Goal: Task Accomplishment & Management: Manage account settings

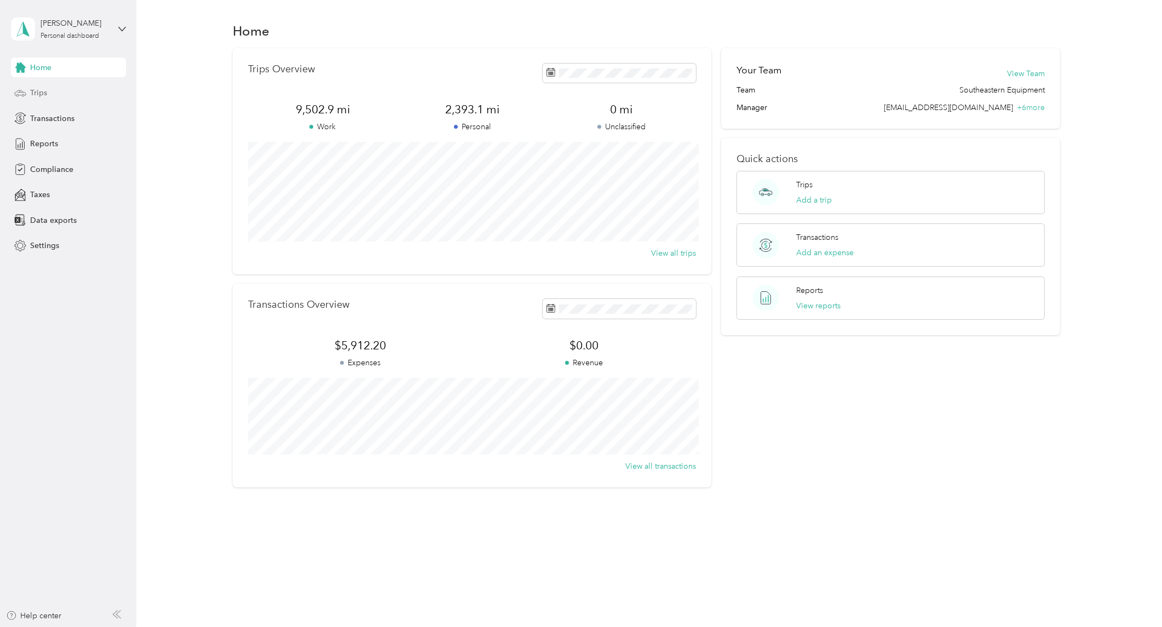
click at [52, 93] on div "Trips" at bounding box center [68, 93] width 115 height 20
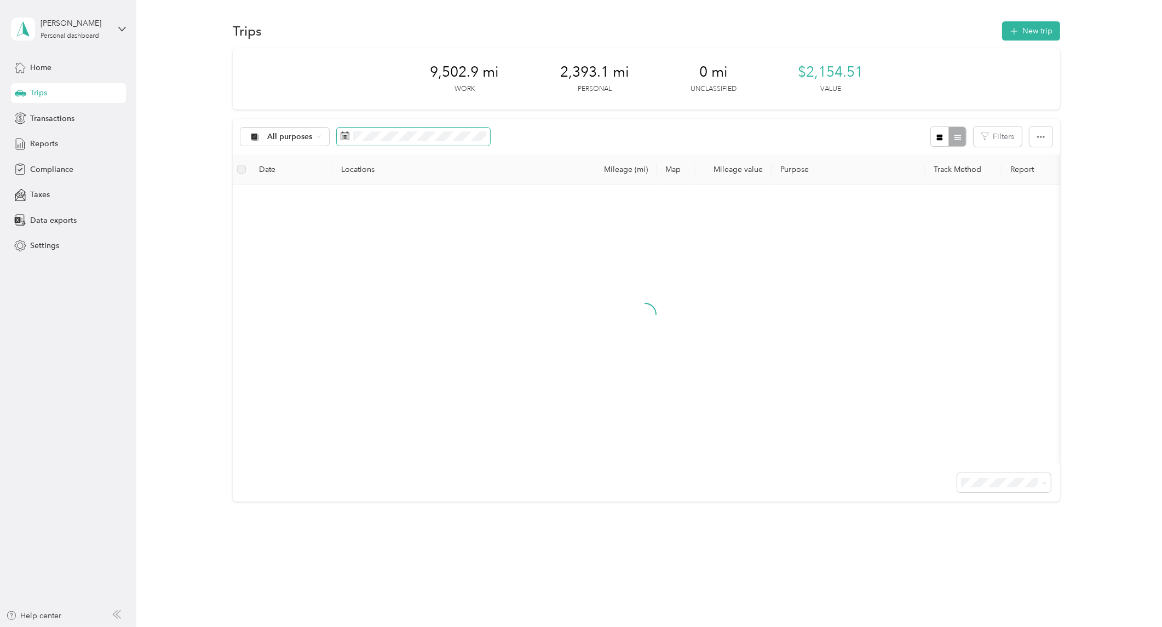
click at [422, 130] on span at bounding box center [413, 137] width 153 height 19
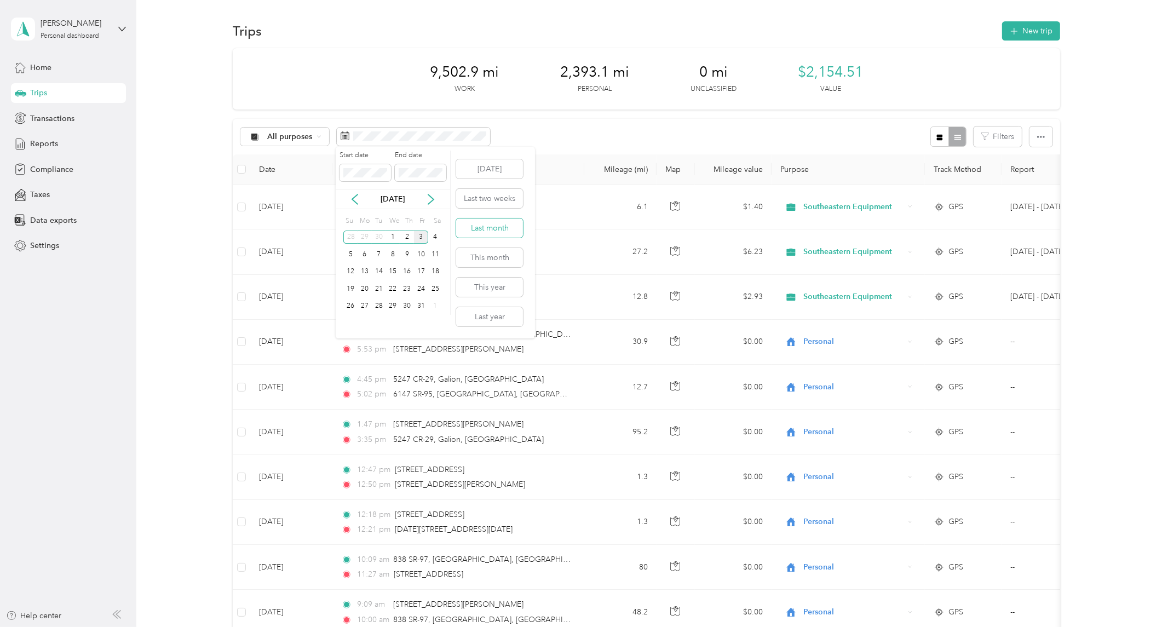
click at [483, 231] on button "Last month" at bounding box center [489, 227] width 67 height 19
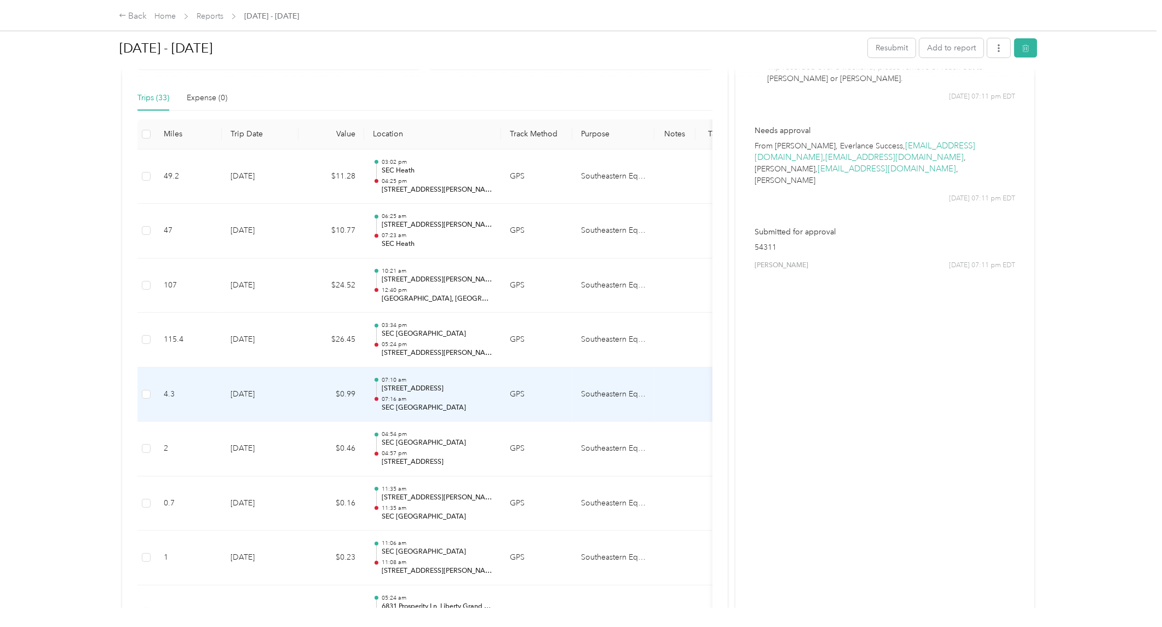
scroll to position [243, 0]
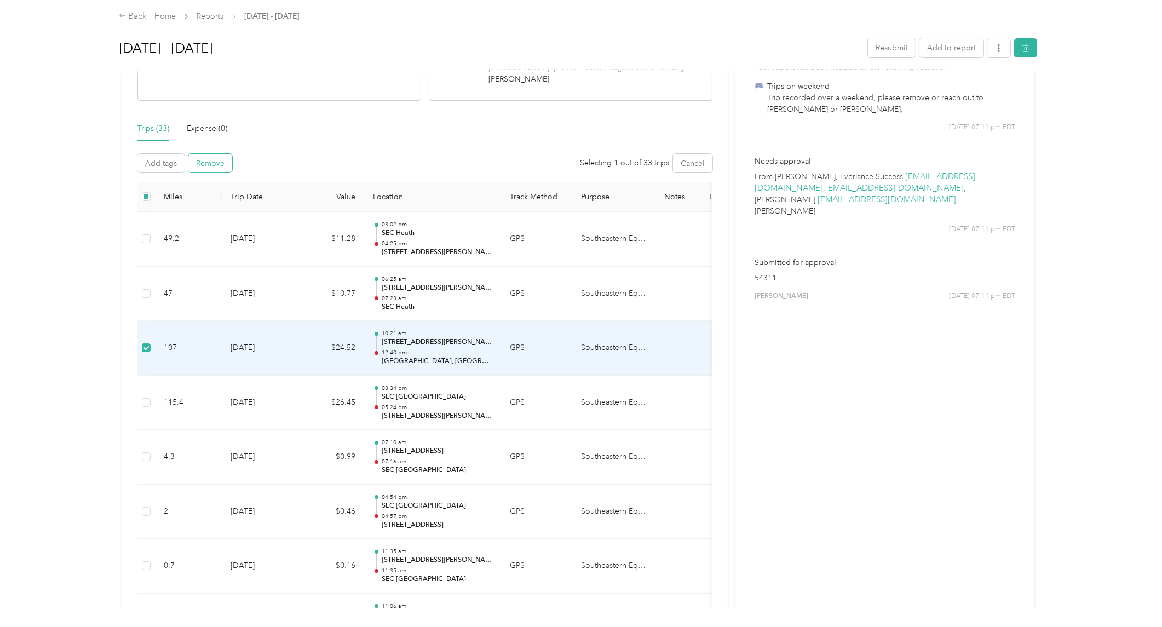
click at [209, 168] on button "Remove" at bounding box center [210, 163] width 44 height 19
click at [168, 186] on button "Yes" at bounding box center [166, 183] width 21 height 18
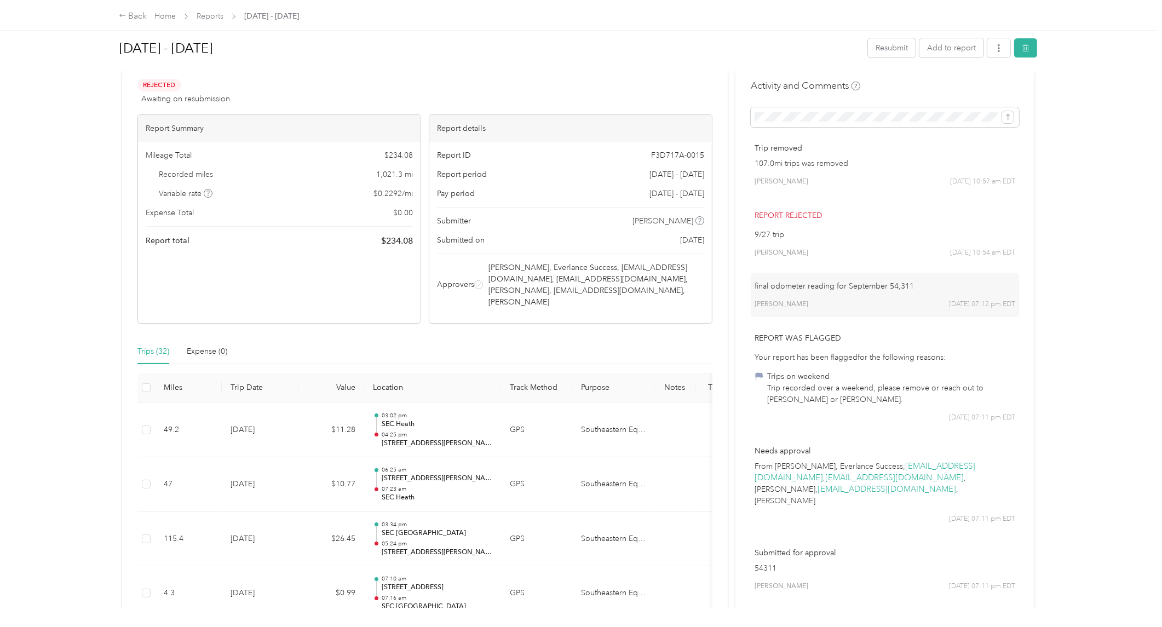
scroll to position [0, 0]
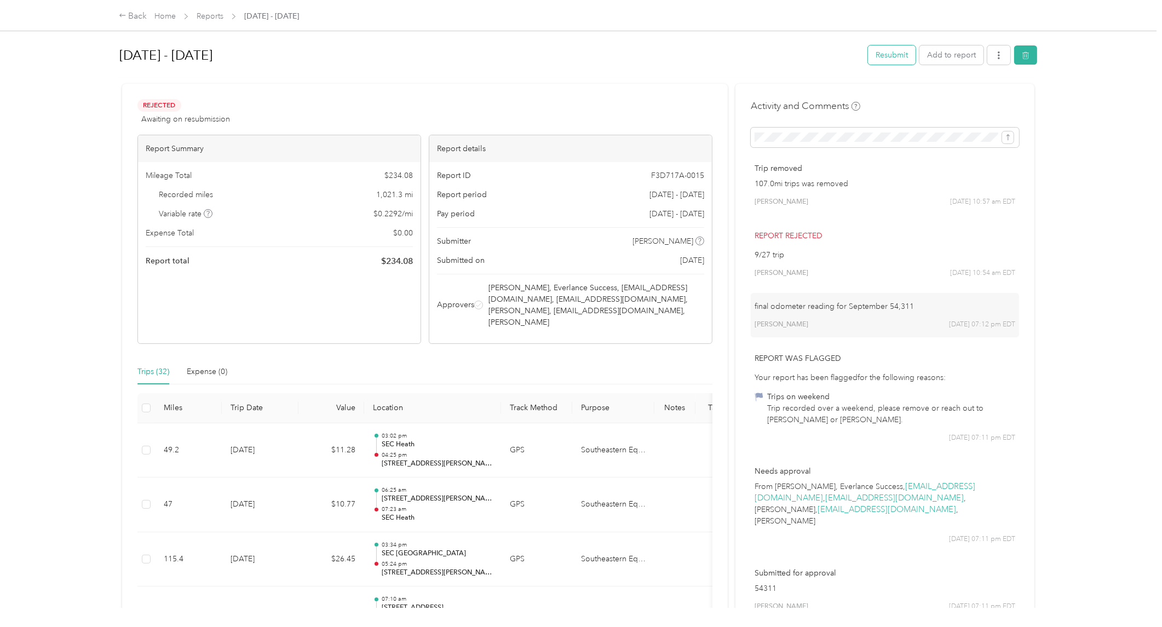
click at [894, 50] on button "Resubmit" at bounding box center [892, 54] width 48 height 19
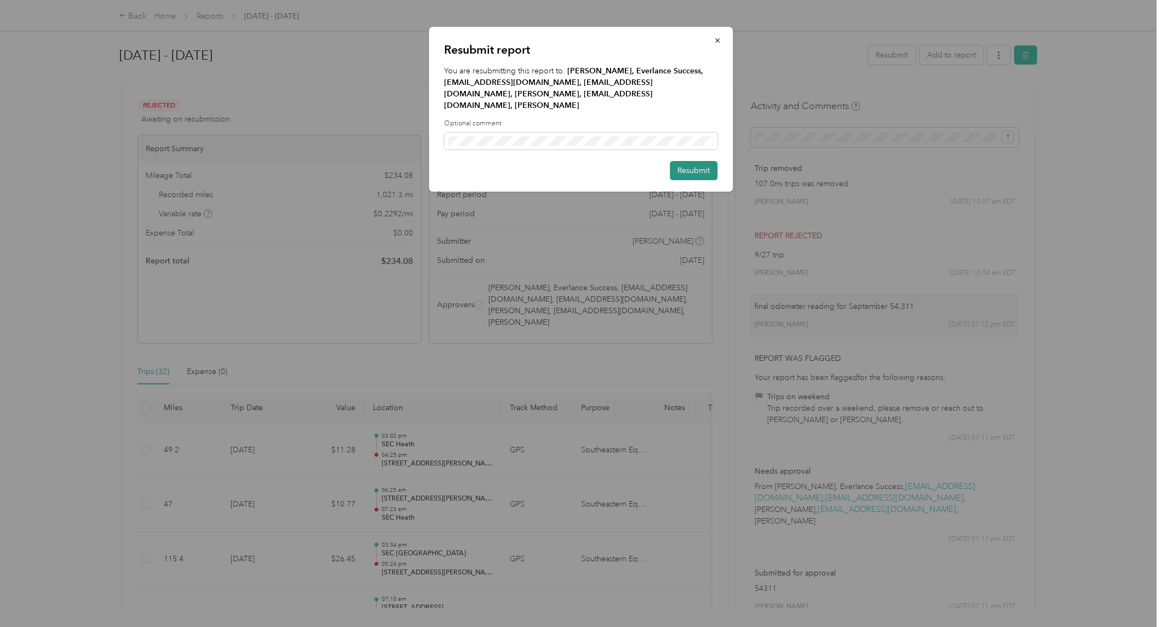
click at [698, 161] on button "Resubmit" at bounding box center [694, 170] width 48 height 19
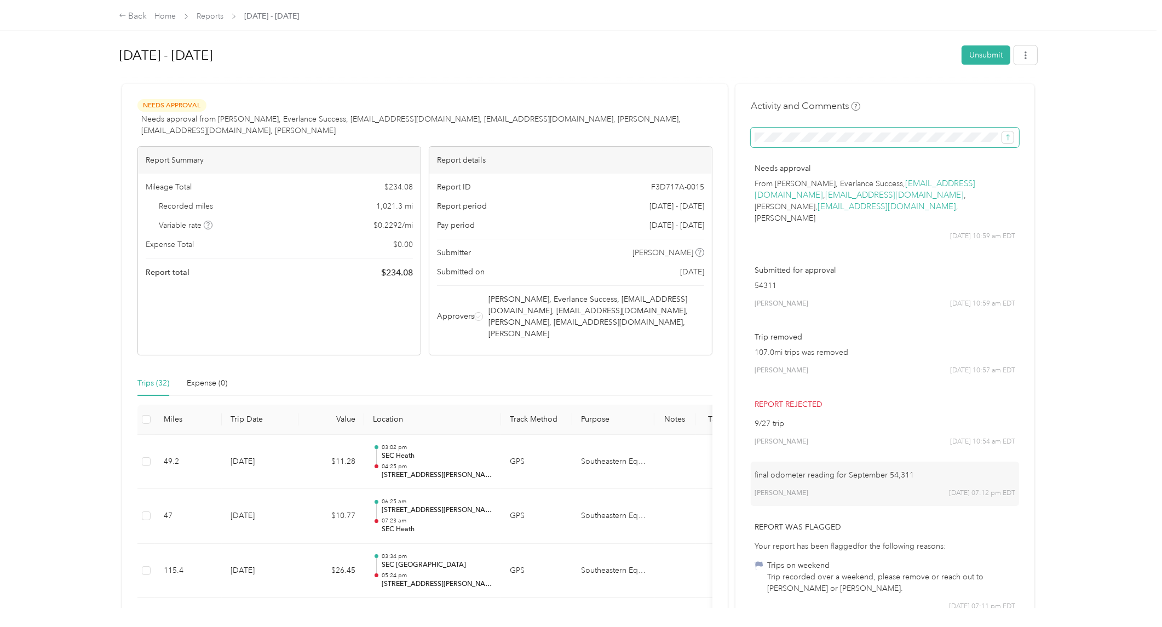
click at [1002, 131] on button "submit" at bounding box center [1007, 137] width 11 height 12
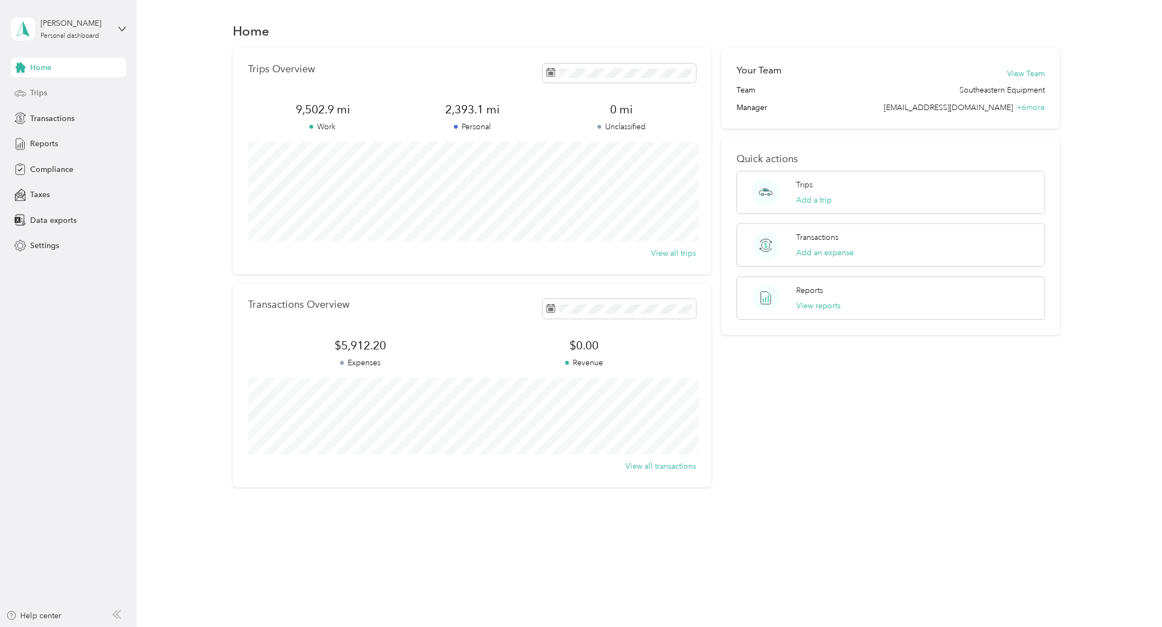
click at [39, 88] on span "Trips" at bounding box center [38, 92] width 17 height 11
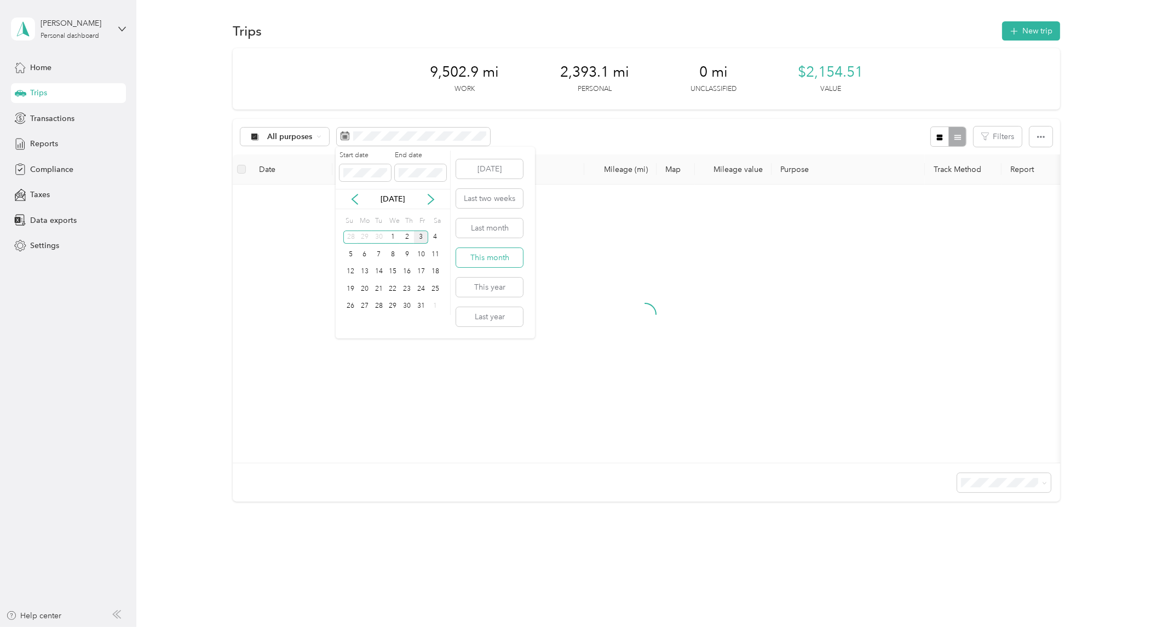
click at [490, 254] on button "This month" at bounding box center [489, 257] width 67 height 19
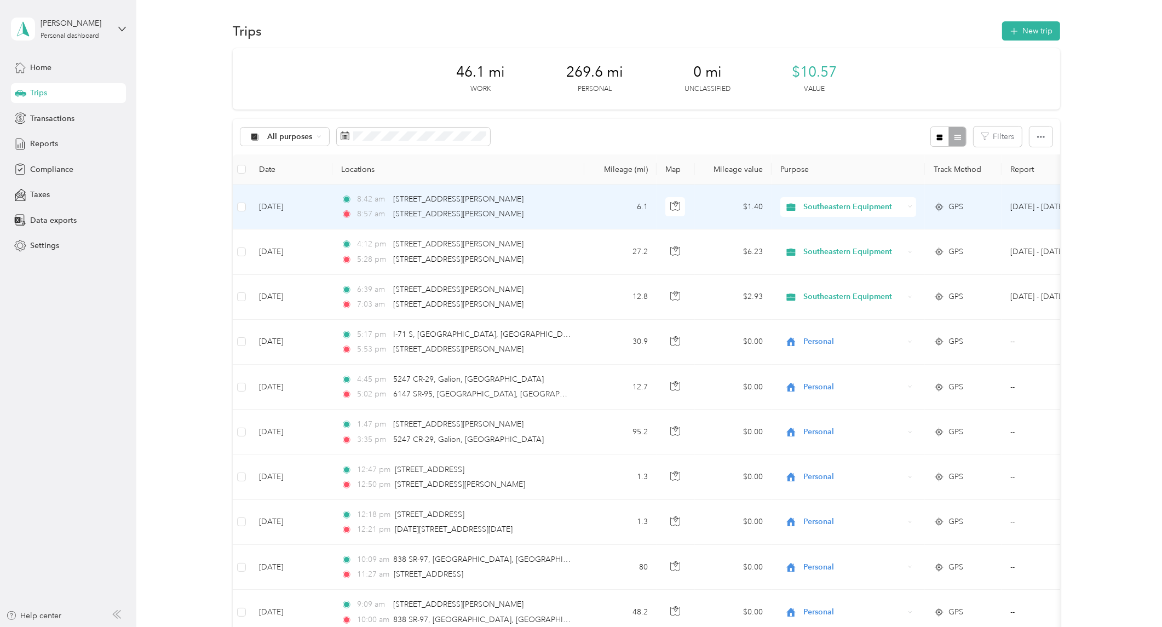
click at [911, 209] on icon at bounding box center [910, 206] width 5 height 5
click at [878, 239] on li "Personal" at bounding box center [848, 246] width 137 height 19
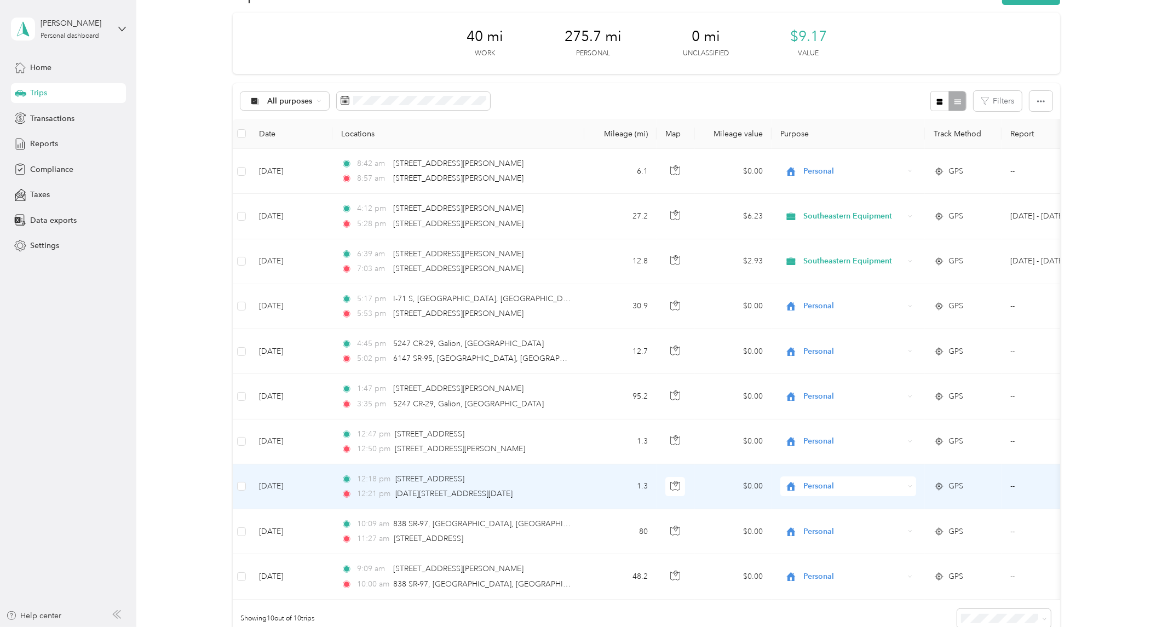
scroll to position [24, 0]
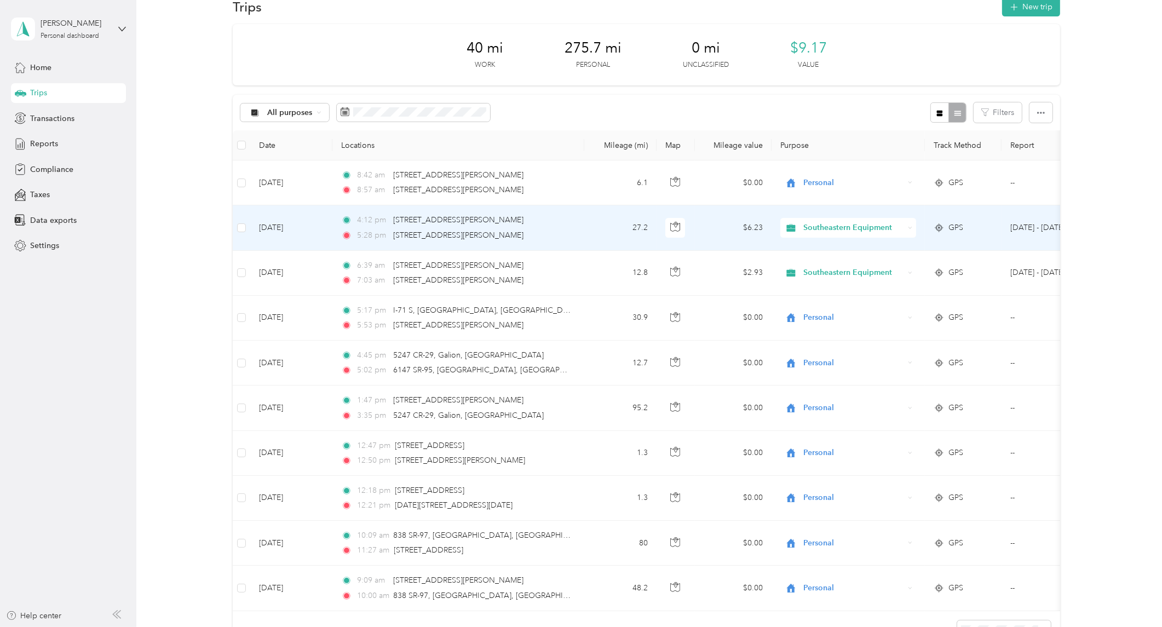
click at [270, 223] on td "Oct 2, 2025" at bounding box center [291, 227] width 82 height 45
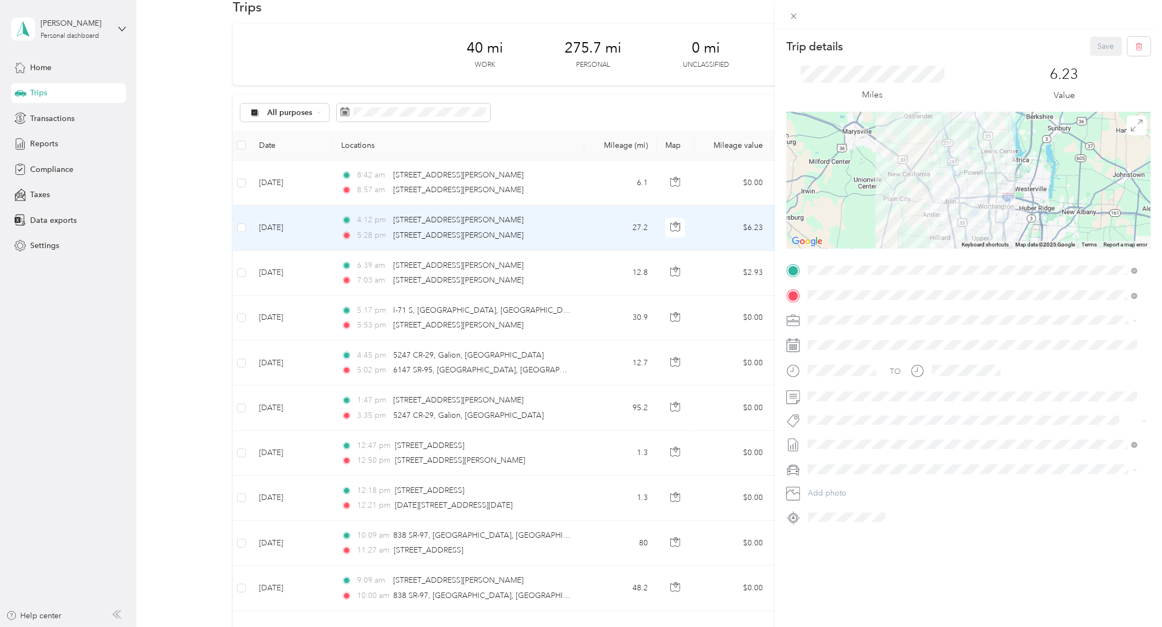
click at [292, 589] on div "Trip details Save This trip cannot be edited because it is either under review,…" at bounding box center [581, 313] width 1162 height 627
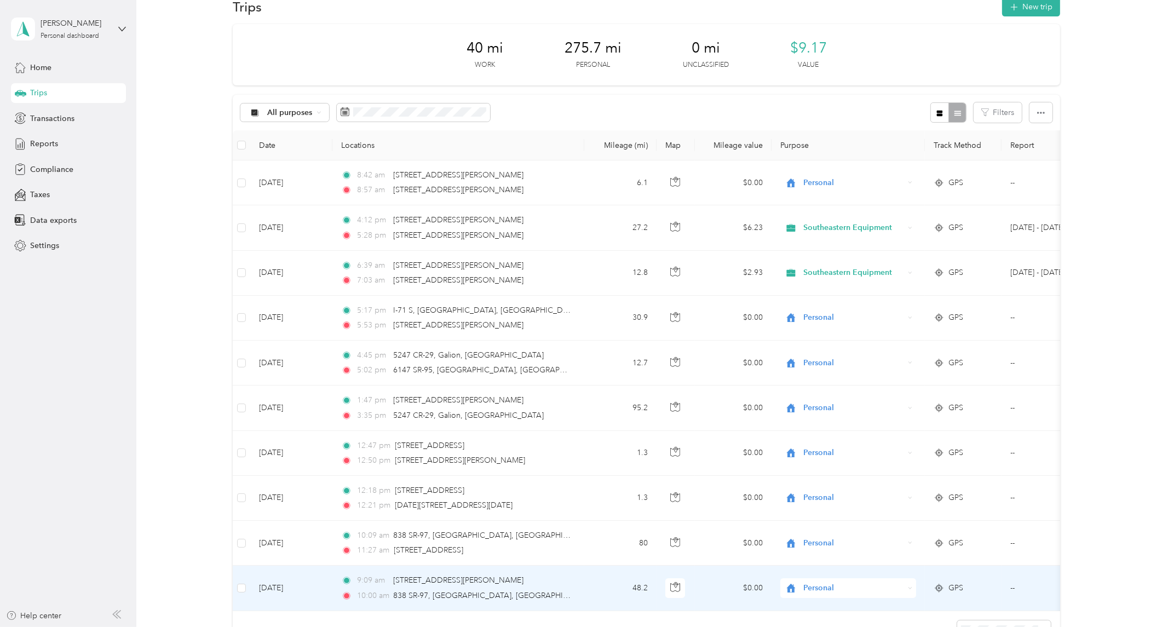
click at [283, 590] on td "Oct 1, 2025" at bounding box center [291, 588] width 82 height 45
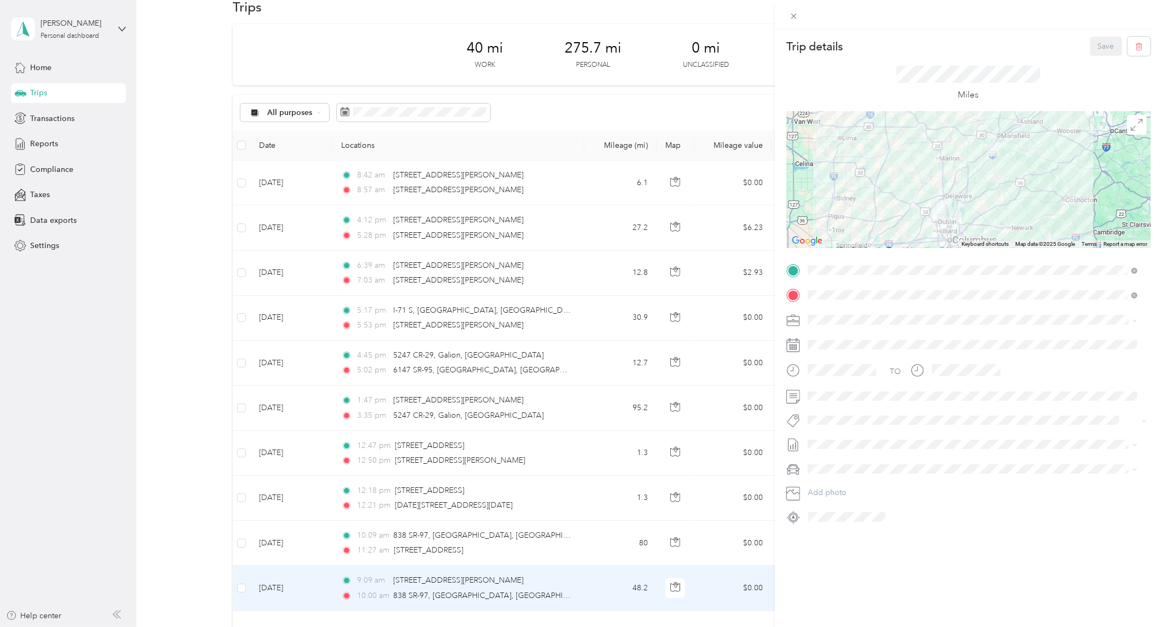
click at [199, 71] on div "Trip details Save This trip cannot be edited because it is either under review,…" at bounding box center [581, 313] width 1162 height 627
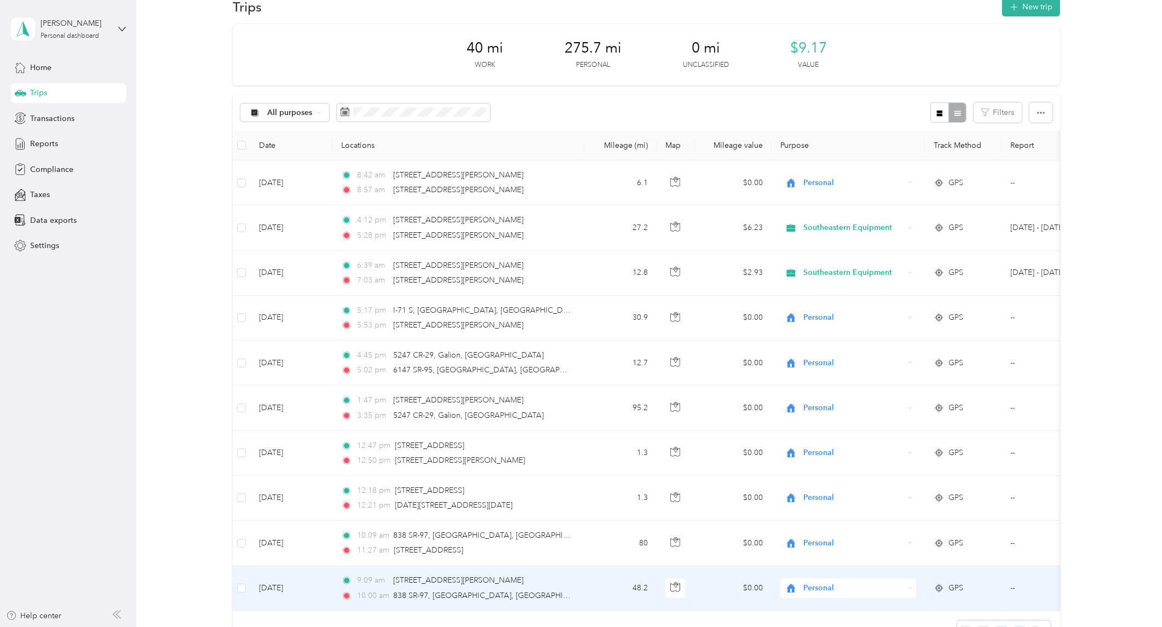
click at [269, 582] on td "Oct 1, 2025" at bounding box center [291, 588] width 82 height 45
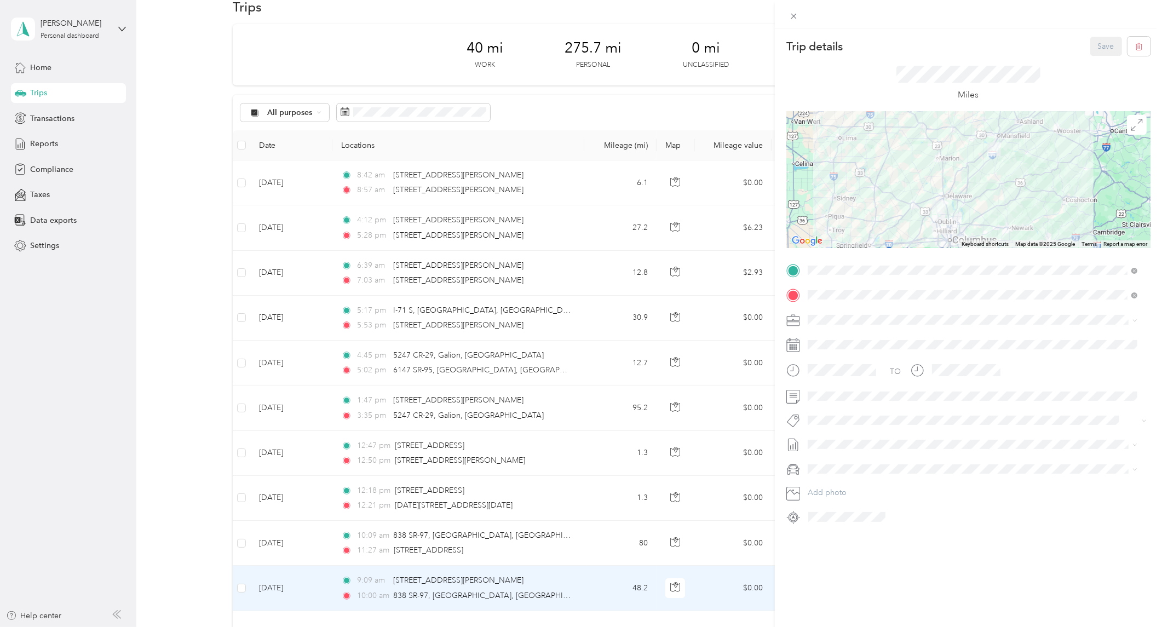
click at [180, 504] on div "Trip details Save This trip cannot be edited because it is either under review,…" at bounding box center [581, 313] width 1162 height 627
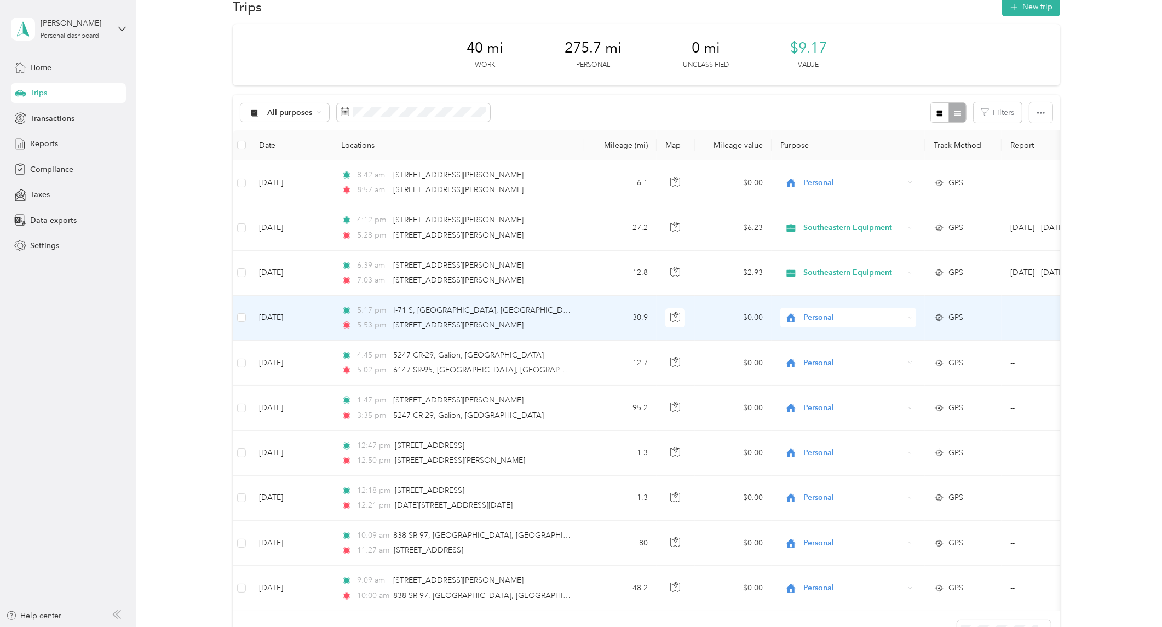
click at [269, 314] on td "Oct 1, 2025" at bounding box center [291, 318] width 82 height 45
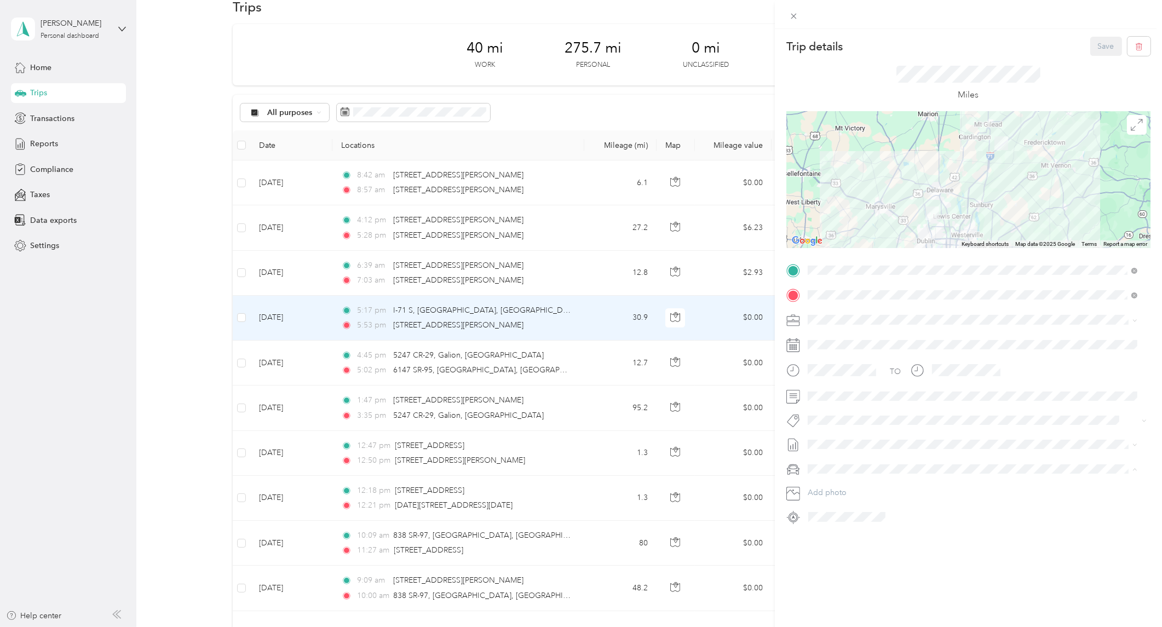
click at [828, 504] on span "Nissan Armada" at bounding box center [837, 508] width 52 height 9
click at [286, 361] on div "Trip details Save This trip cannot be edited because it is either under review,…" at bounding box center [581, 313] width 1162 height 627
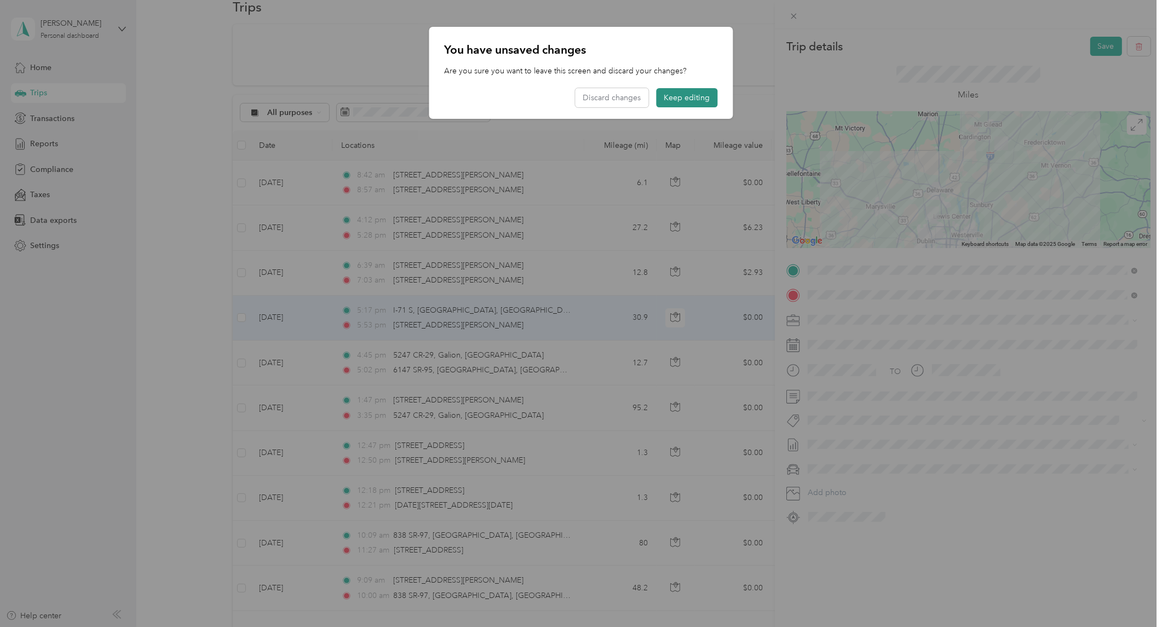
click at [681, 101] on button "Keep editing" at bounding box center [687, 97] width 61 height 19
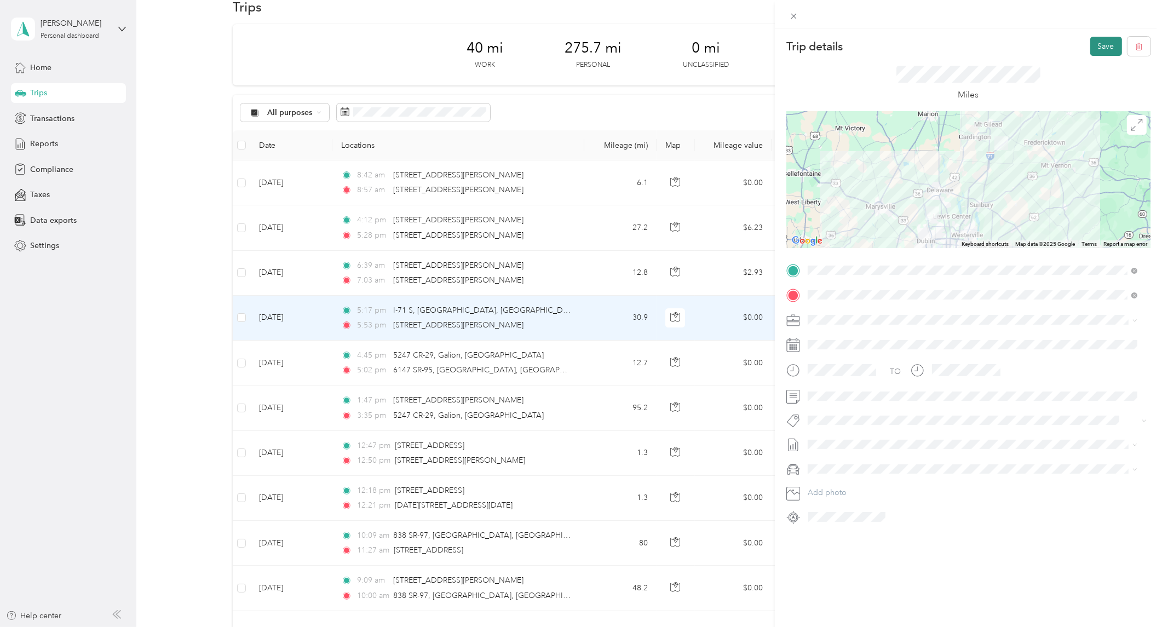
click at [1097, 54] on button "Save" at bounding box center [1106, 46] width 32 height 19
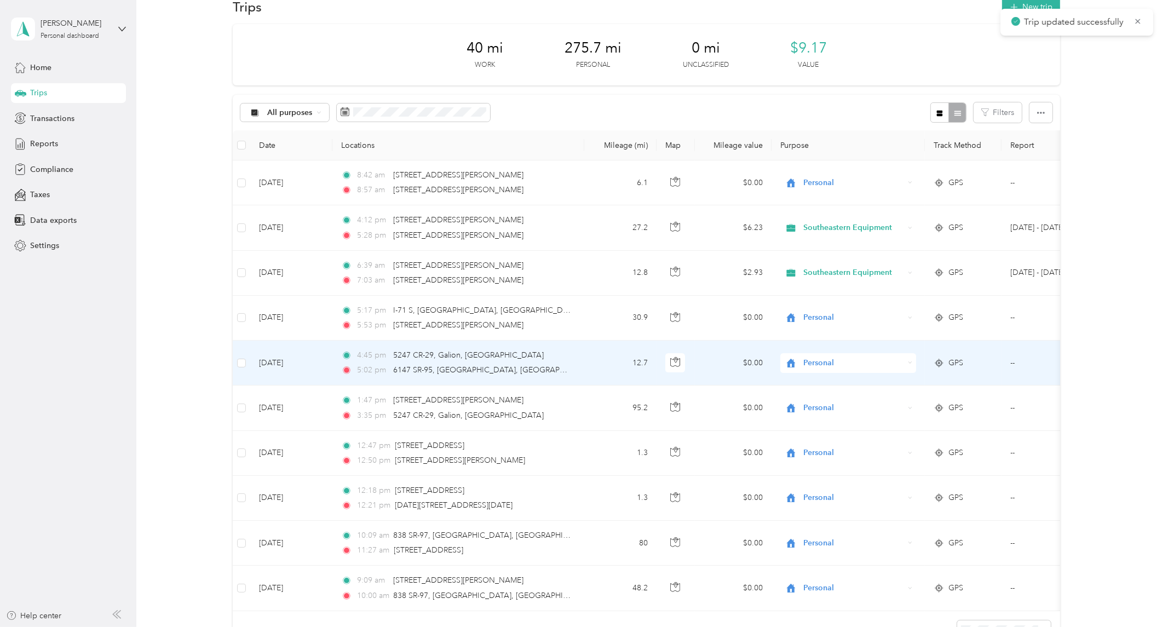
click at [289, 364] on td "Oct 1, 2025" at bounding box center [291, 363] width 82 height 45
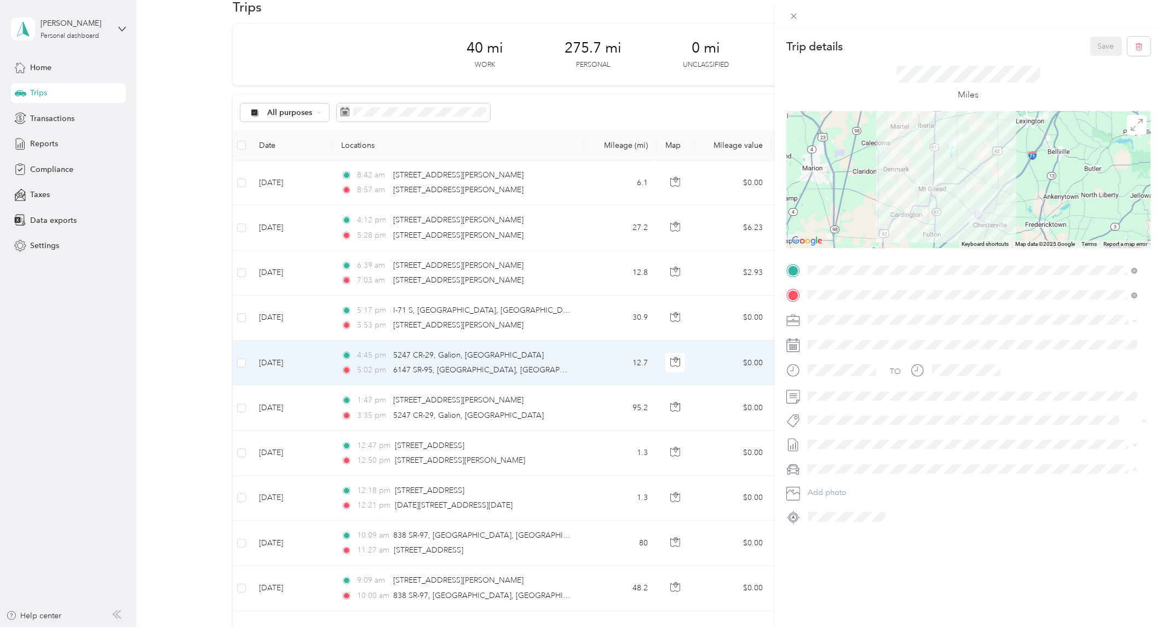
click at [822, 507] on span "Nissan Armada" at bounding box center [837, 508] width 52 height 9
click at [1093, 45] on button "Save" at bounding box center [1106, 46] width 32 height 19
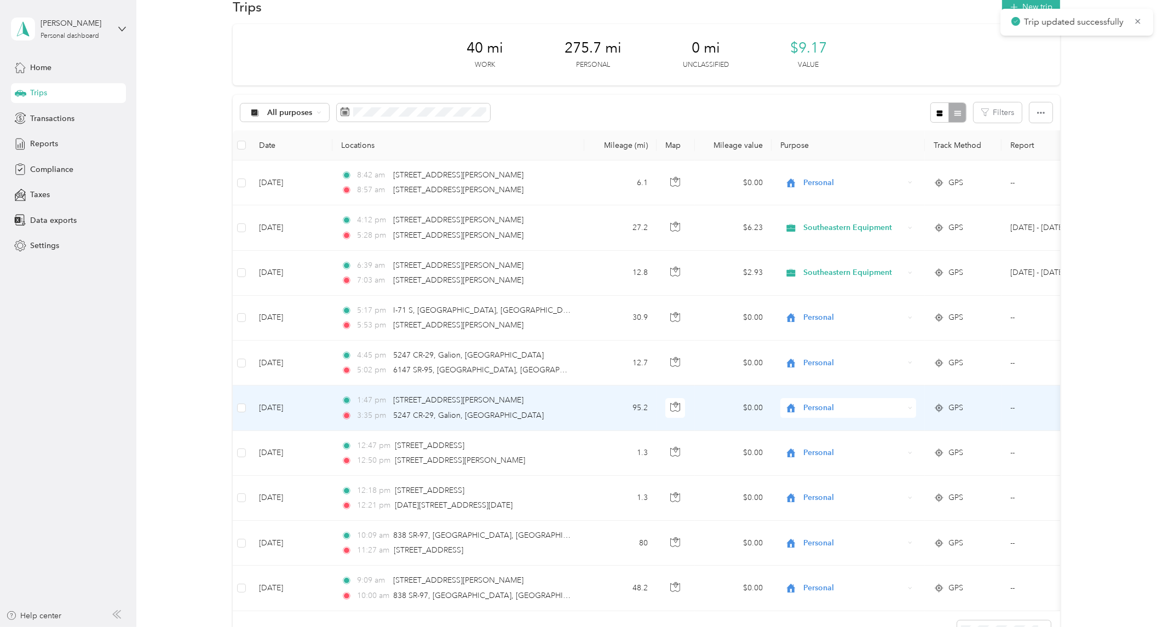
click at [272, 405] on td "Oct 1, 2025" at bounding box center [291, 407] width 82 height 45
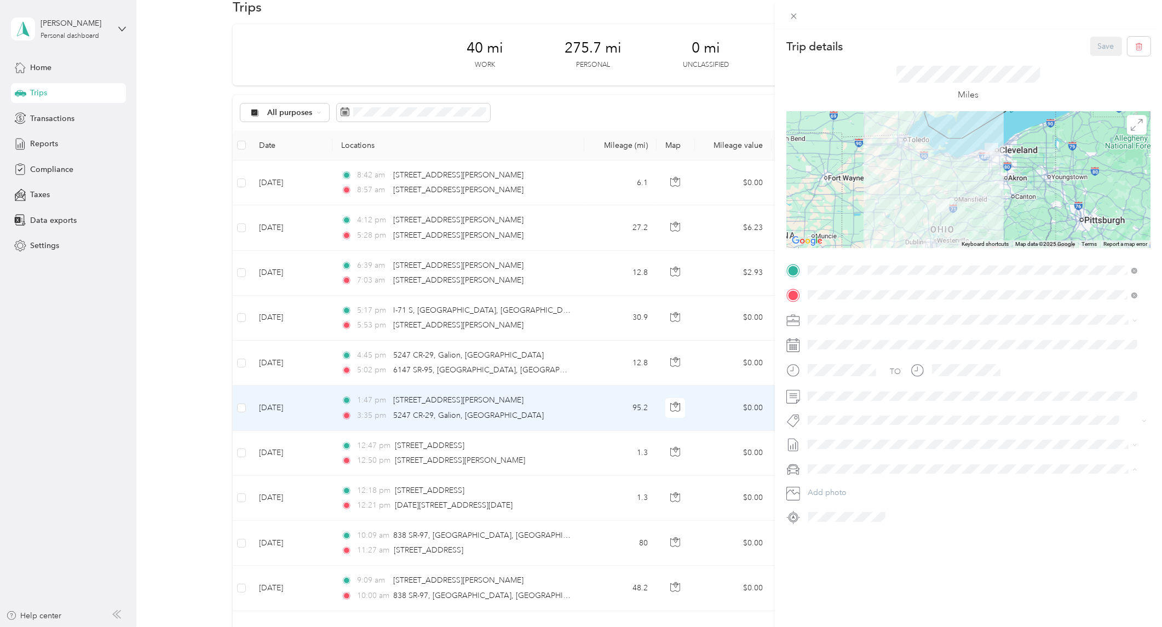
click at [851, 505] on span "Nissan Armada" at bounding box center [837, 508] width 52 height 9
click at [1092, 48] on button "Save" at bounding box center [1106, 46] width 32 height 19
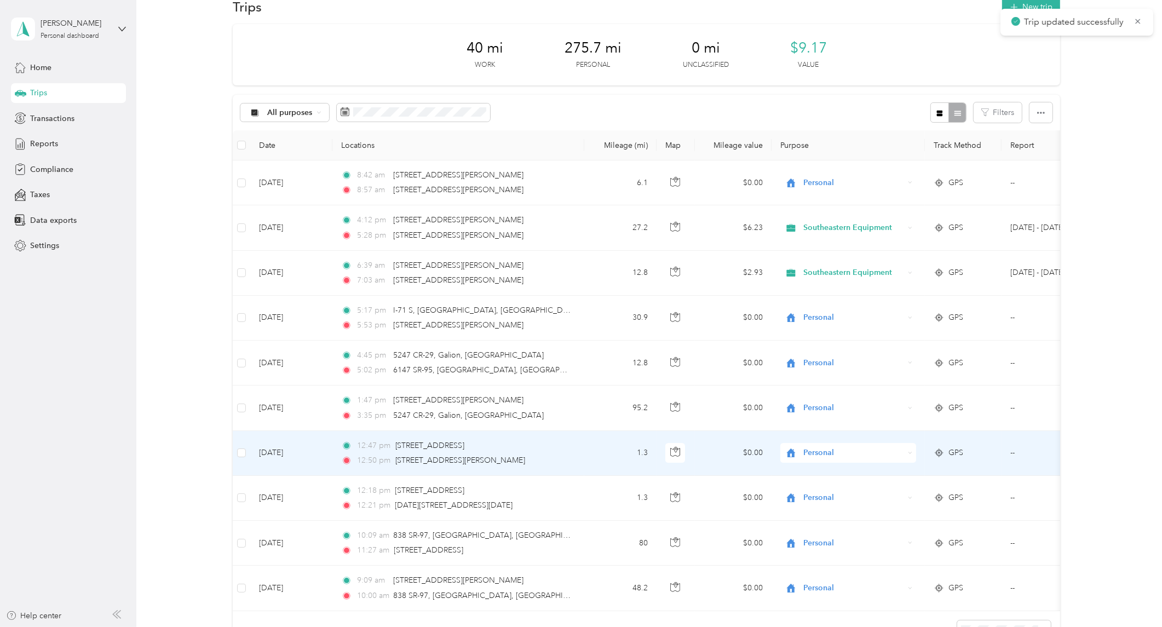
click at [276, 450] on td "Oct 1, 2025" at bounding box center [291, 453] width 82 height 45
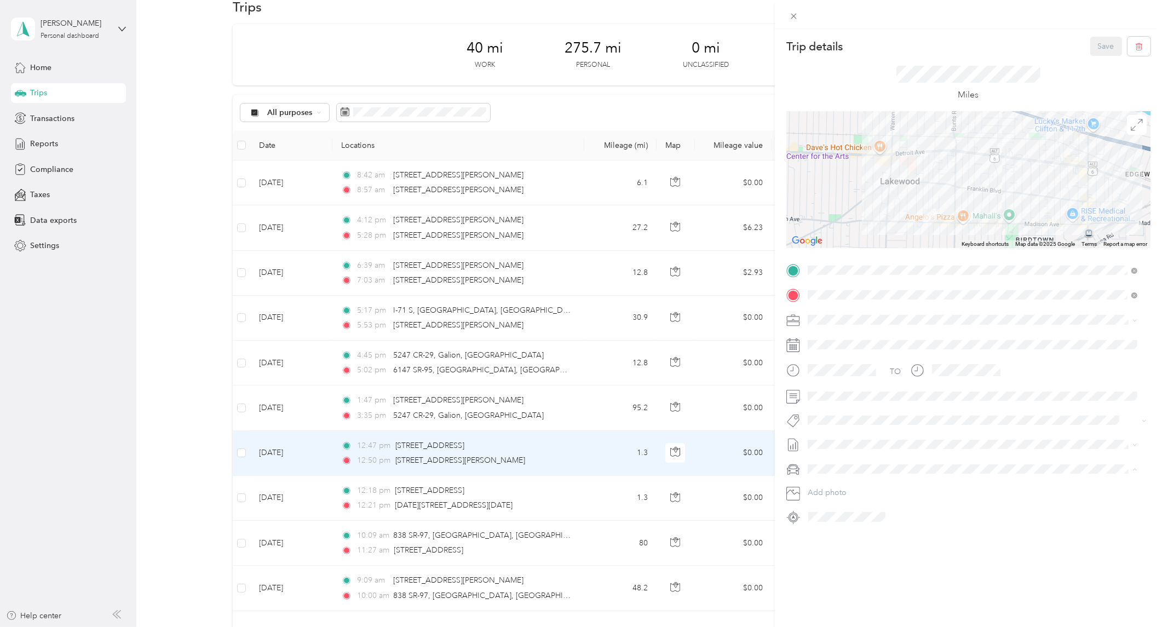
click at [836, 504] on span "Nissan Armada" at bounding box center [837, 508] width 52 height 9
click at [1097, 42] on button "Save" at bounding box center [1106, 46] width 32 height 19
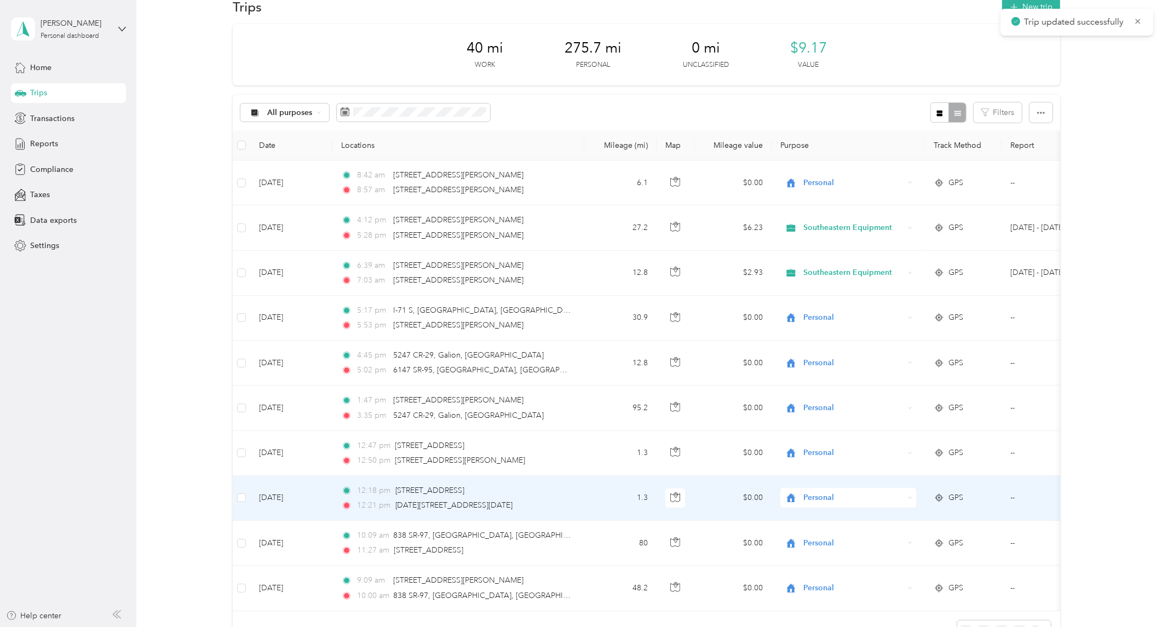
click at [291, 500] on td "Oct 1, 2025" at bounding box center [291, 498] width 82 height 45
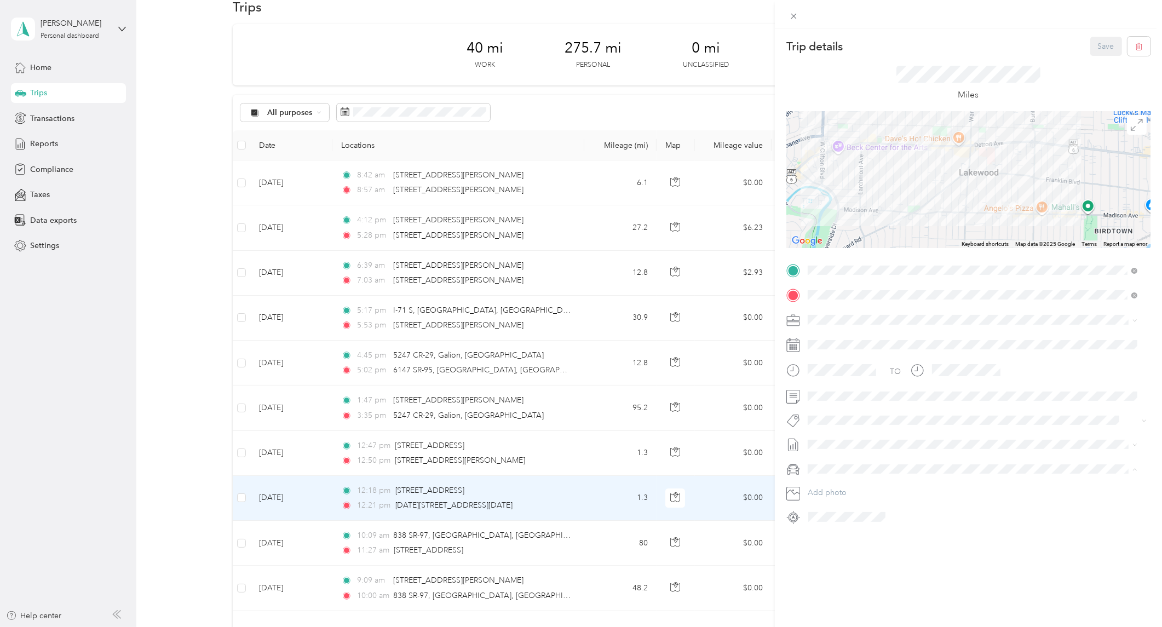
click at [841, 504] on span "Nissan Armada" at bounding box center [837, 508] width 52 height 9
click at [285, 544] on div "Trip details Save This trip cannot be edited because it is either under review,…" at bounding box center [581, 313] width 1162 height 627
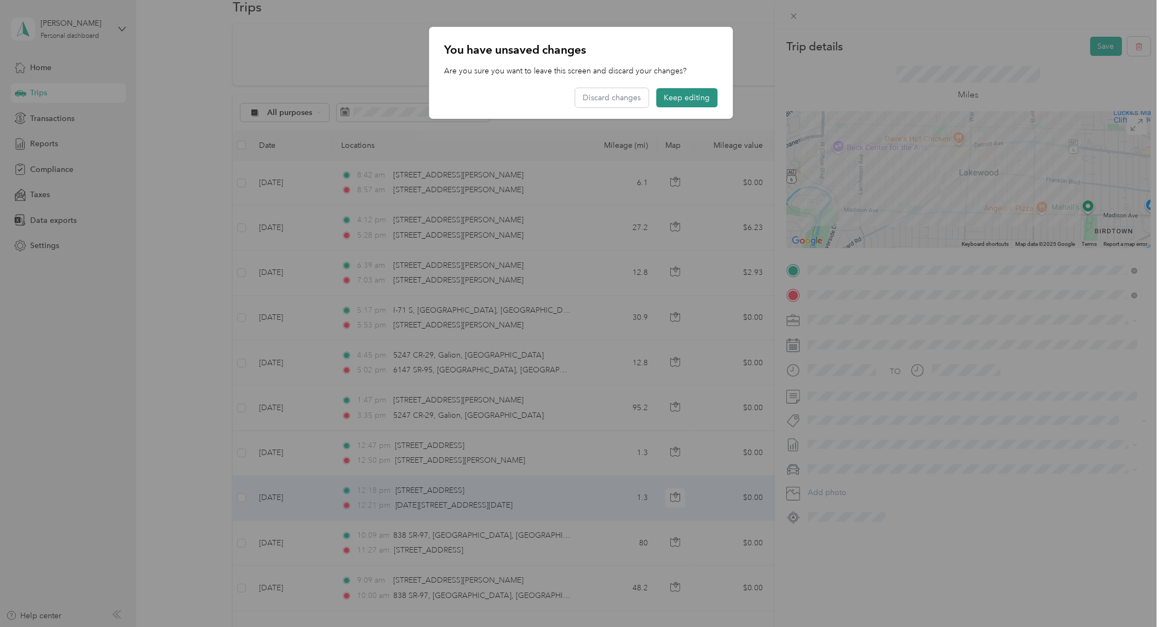
click at [701, 94] on button "Keep editing" at bounding box center [687, 97] width 61 height 19
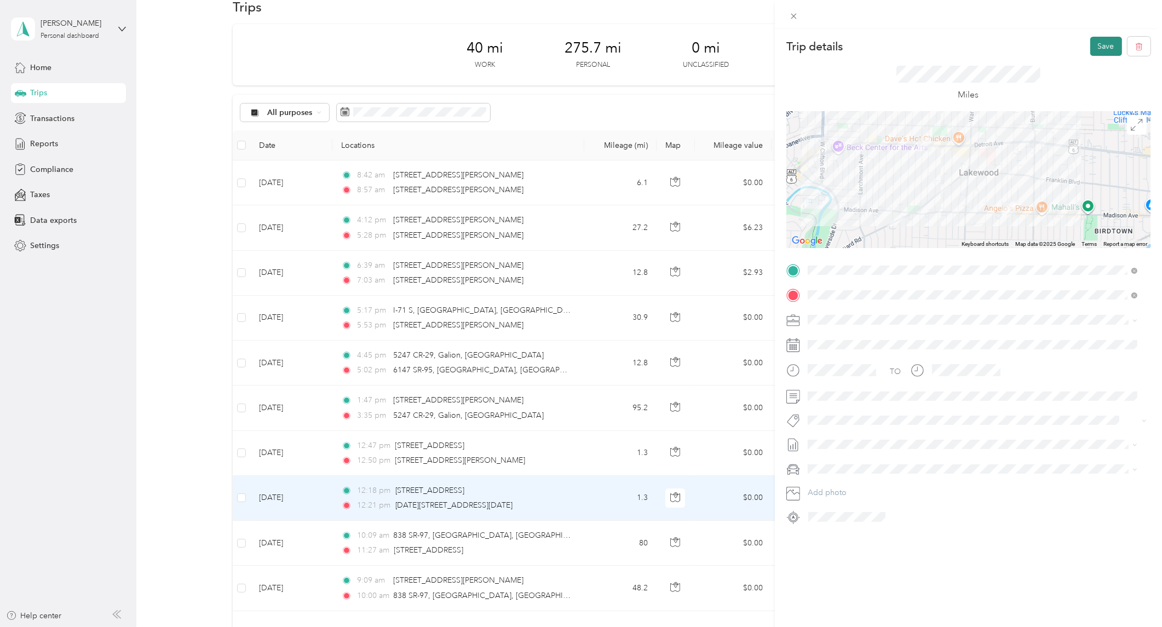
click at [1098, 44] on button "Save" at bounding box center [1106, 46] width 32 height 19
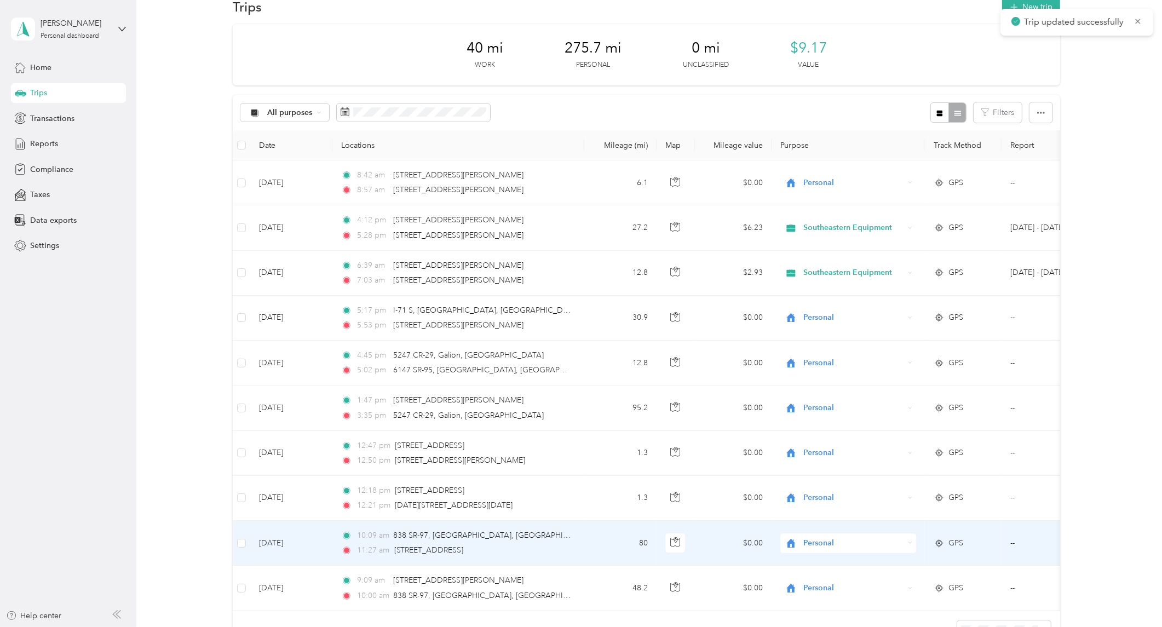
click at [283, 543] on td "Oct 1, 2025" at bounding box center [291, 543] width 82 height 45
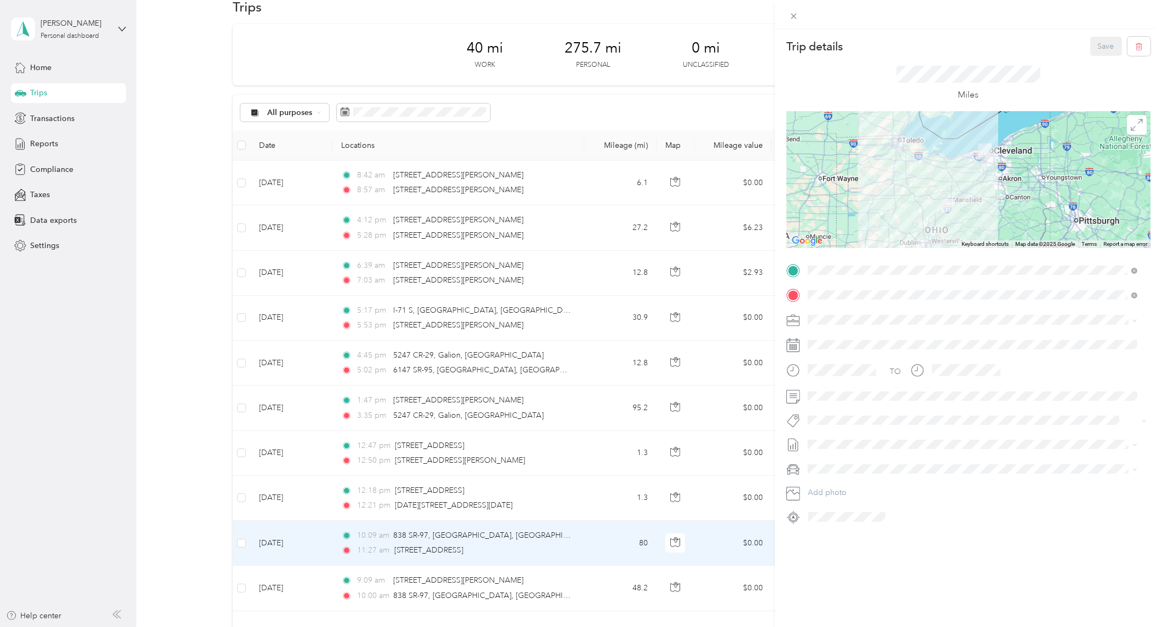
click at [840, 506] on span "Nissan Armada" at bounding box center [837, 508] width 52 height 9
click at [1098, 48] on button "Save" at bounding box center [1106, 46] width 32 height 19
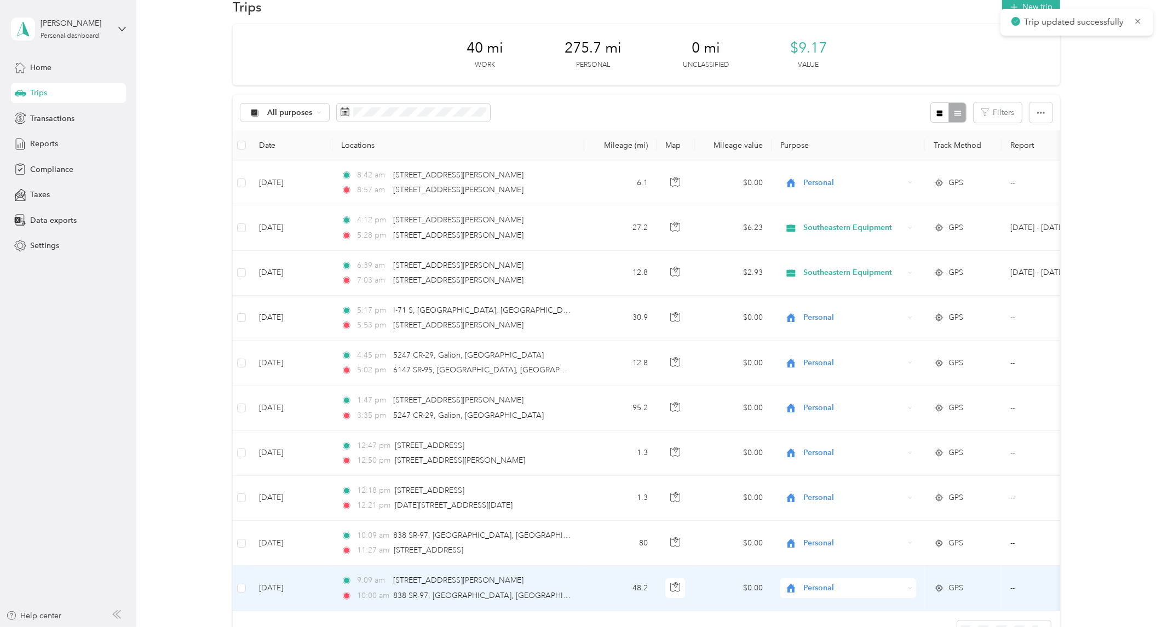
click at [278, 585] on td "Oct 1, 2025" at bounding box center [291, 588] width 82 height 45
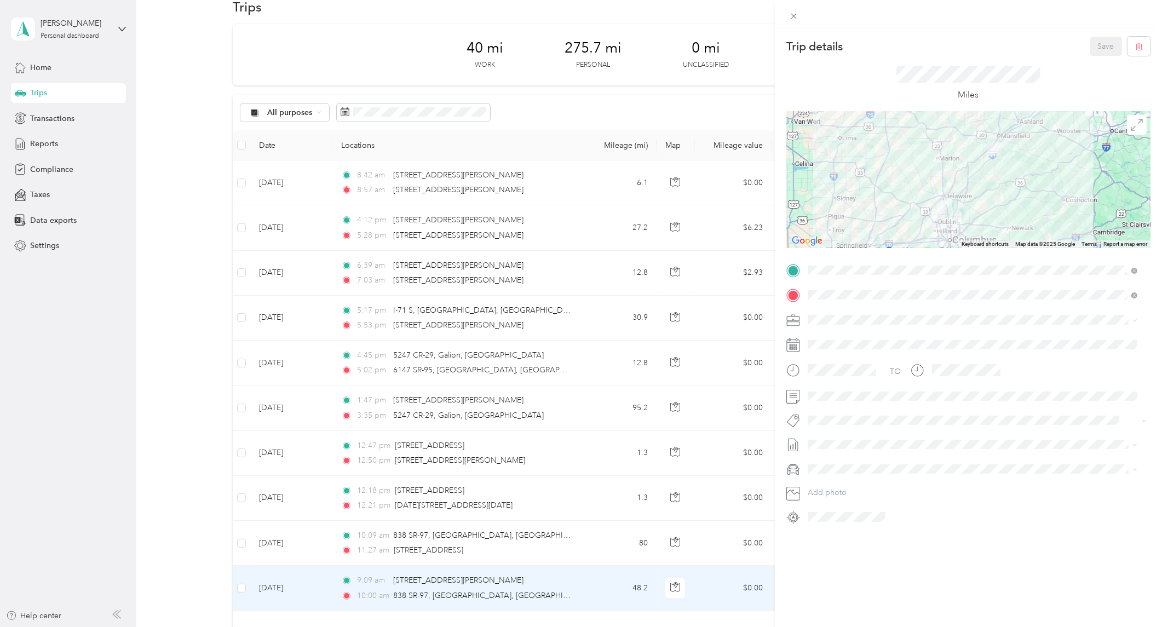
click at [829, 506] on span "Nissan Armada" at bounding box center [837, 508] width 52 height 9
click at [1101, 46] on button "Save" at bounding box center [1106, 46] width 32 height 19
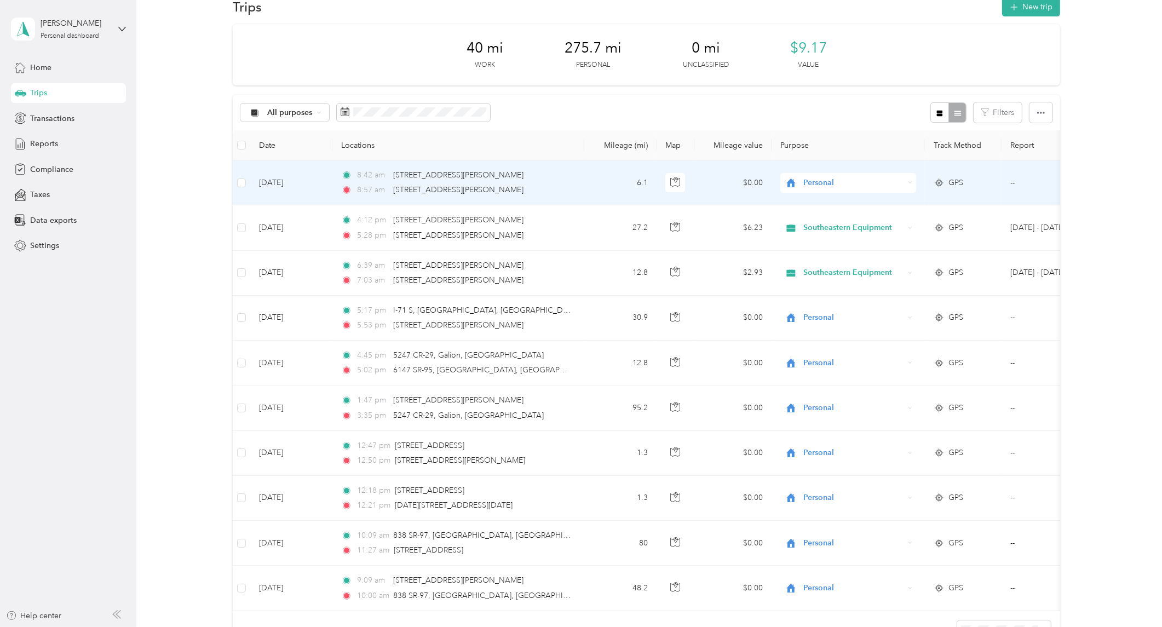
click at [275, 178] on td "Oct 3, 2025" at bounding box center [291, 182] width 82 height 45
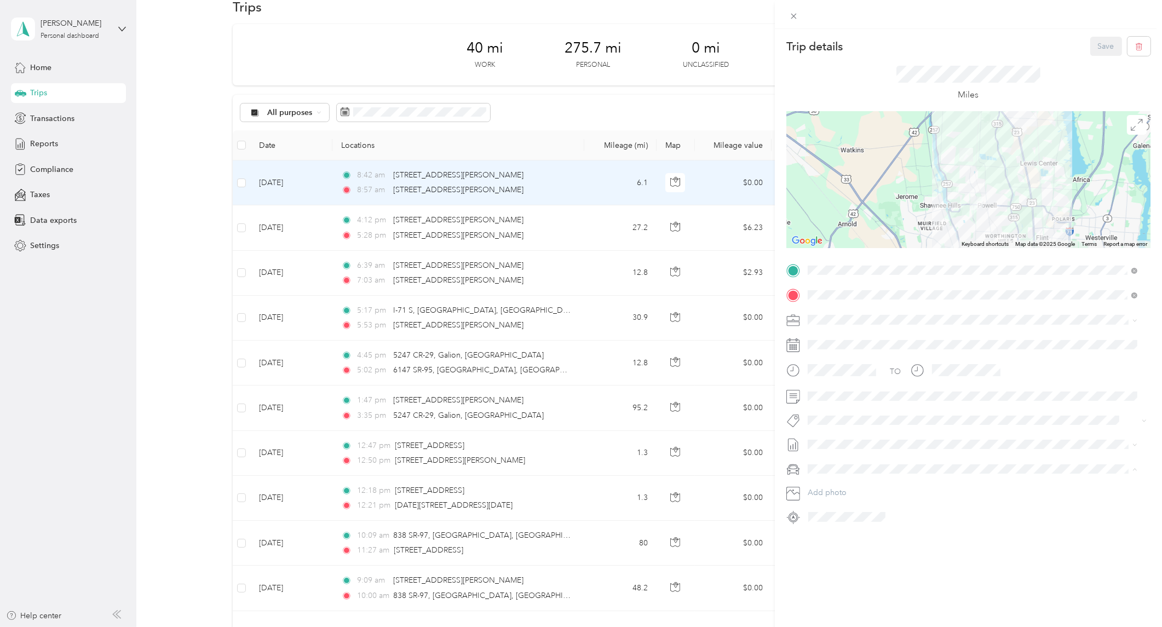
click at [834, 504] on span "Nissan Armada" at bounding box center [837, 508] width 52 height 9
click at [1105, 42] on button "Save" at bounding box center [1106, 46] width 32 height 19
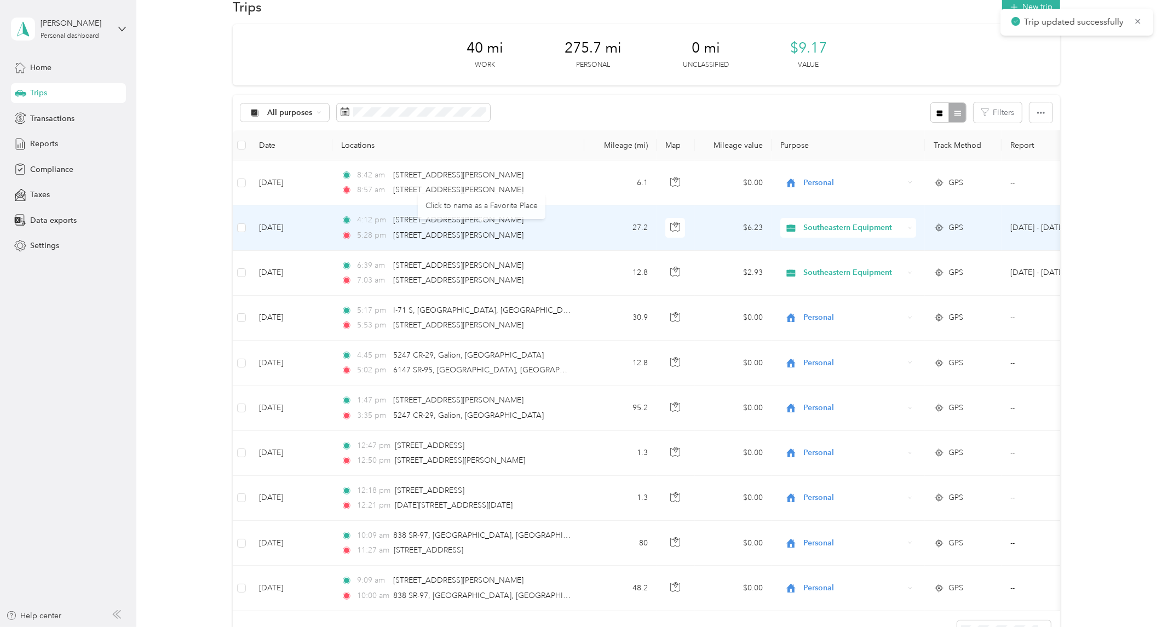
click at [266, 227] on td "Oct 2, 2025" at bounding box center [291, 227] width 82 height 45
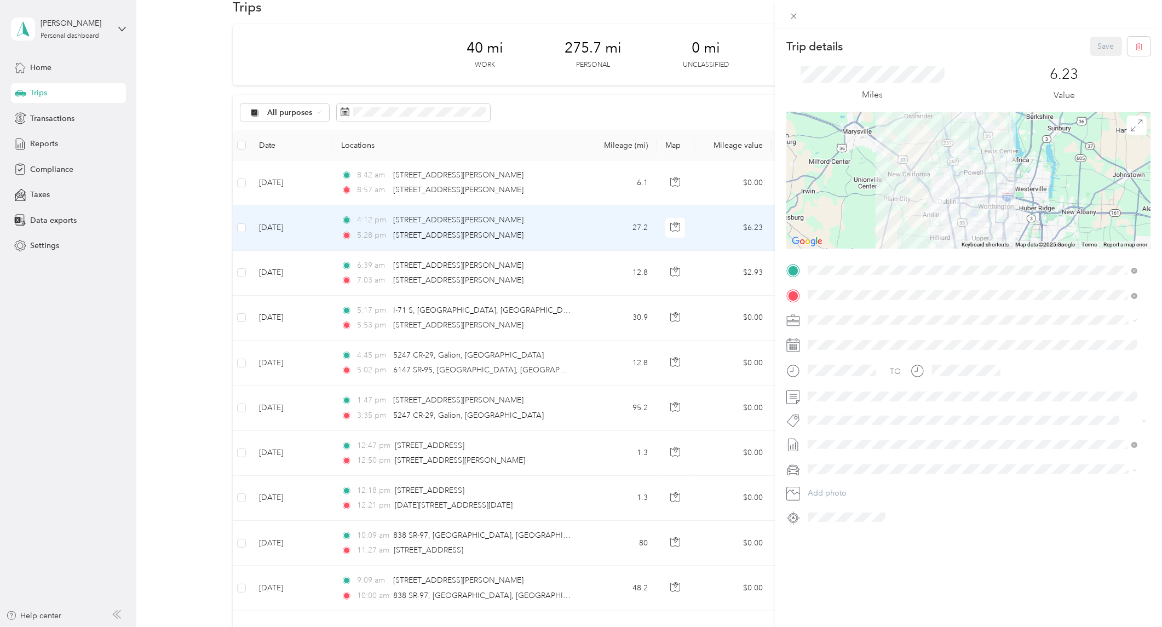
click at [277, 270] on div "Trip details Save This trip cannot be edited because it is either under review,…" at bounding box center [581, 313] width 1162 height 627
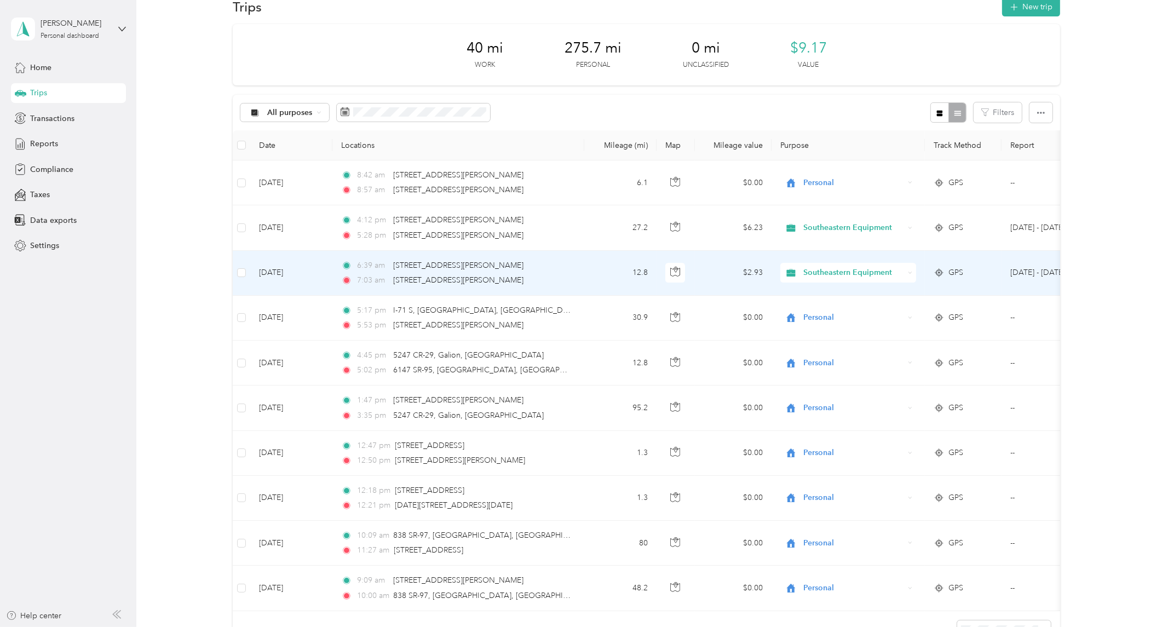
click at [277, 270] on td "Oct 2, 2025" at bounding box center [291, 273] width 82 height 45
